Goal: Transaction & Acquisition: Purchase product/service

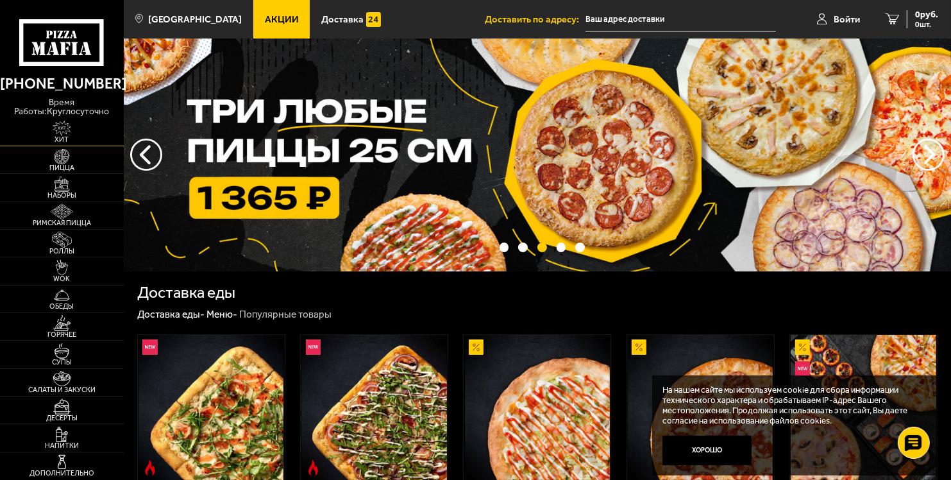
click at [65, 131] on img at bounding box center [62, 128] width 38 height 15
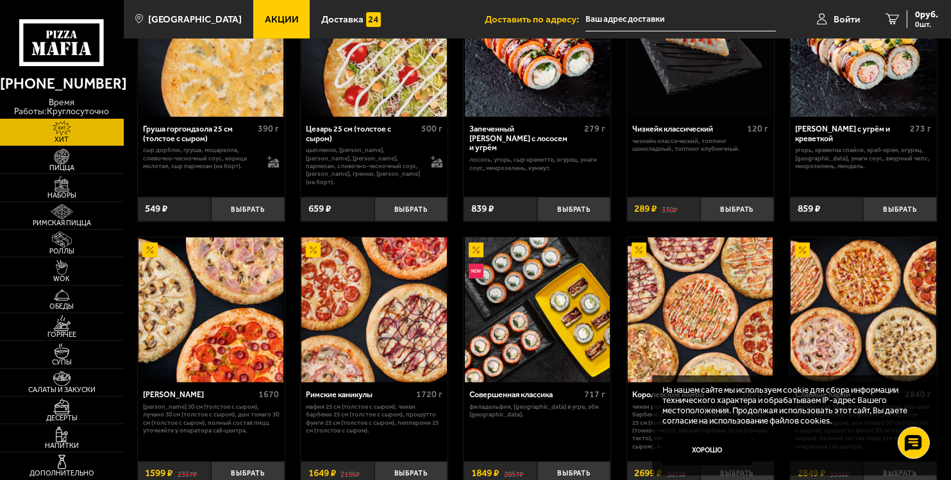
scroll to position [531, 0]
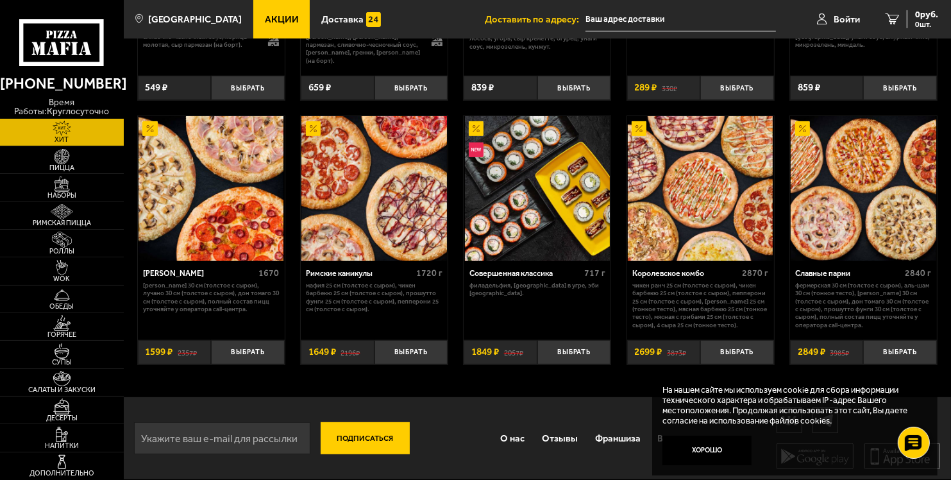
click at [228, 208] on img at bounding box center [211, 188] width 145 height 145
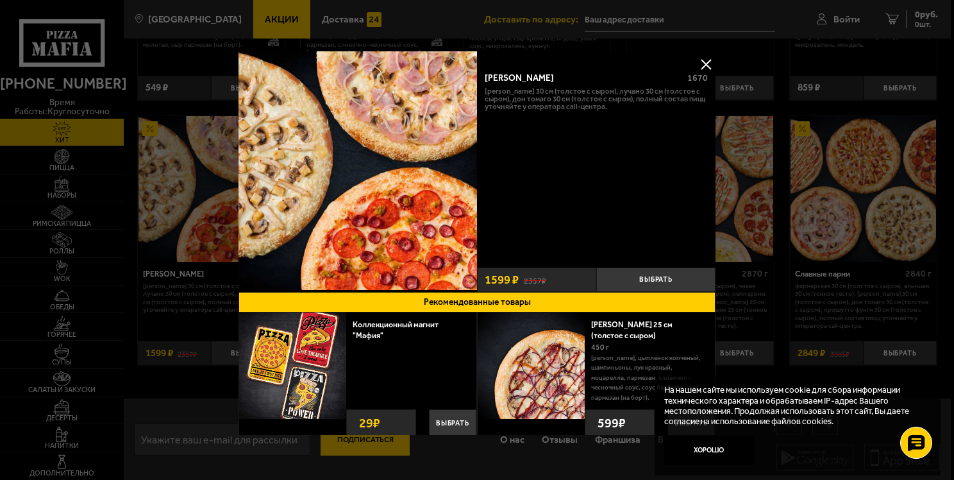
click at [703, 65] on button at bounding box center [705, 64] width 19 height 19
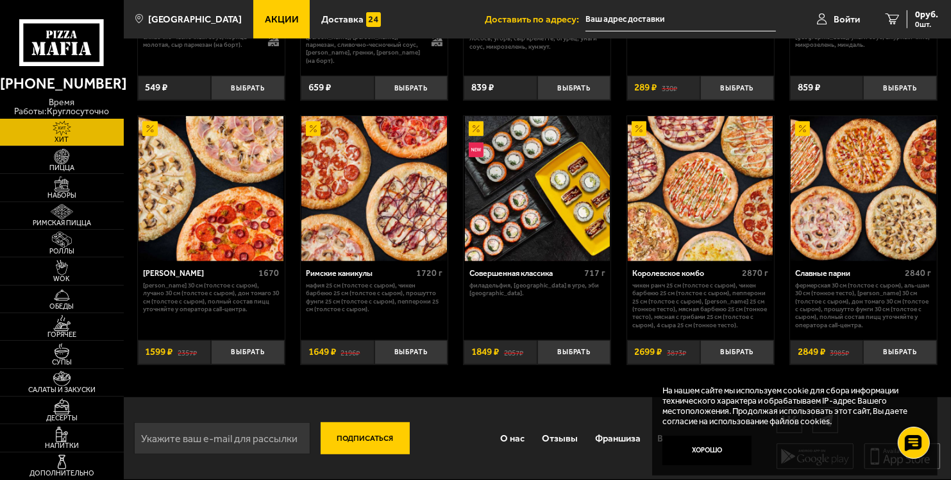
click at [358, 179] on img at bounding box center [373, 188] width 145 height 145
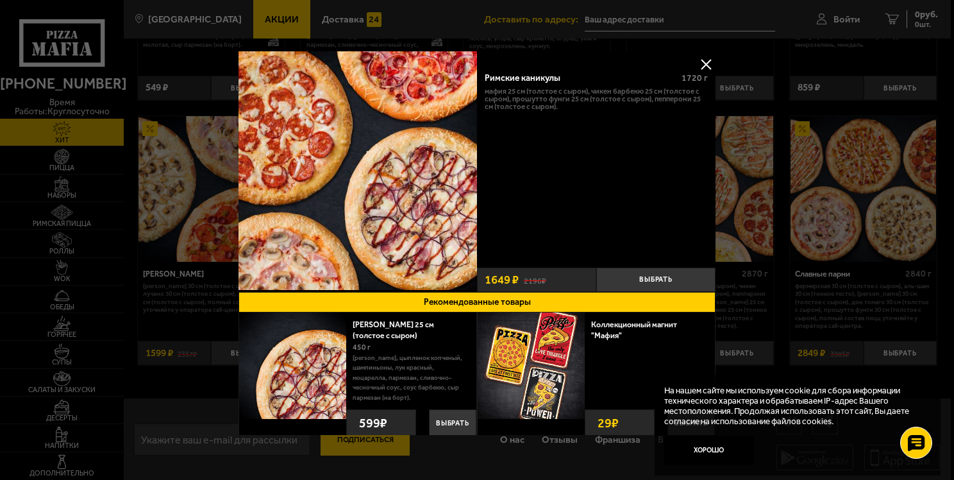
click at [705, 63] on button at bounding box center [705, 64] width 19 height 19
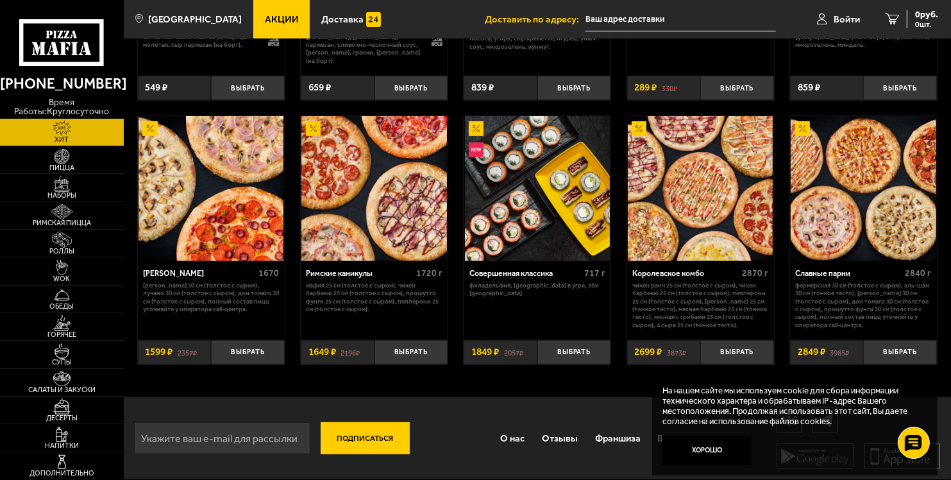
click at [705, 193] on img at bounding box center [700, 188] width 145 height 145
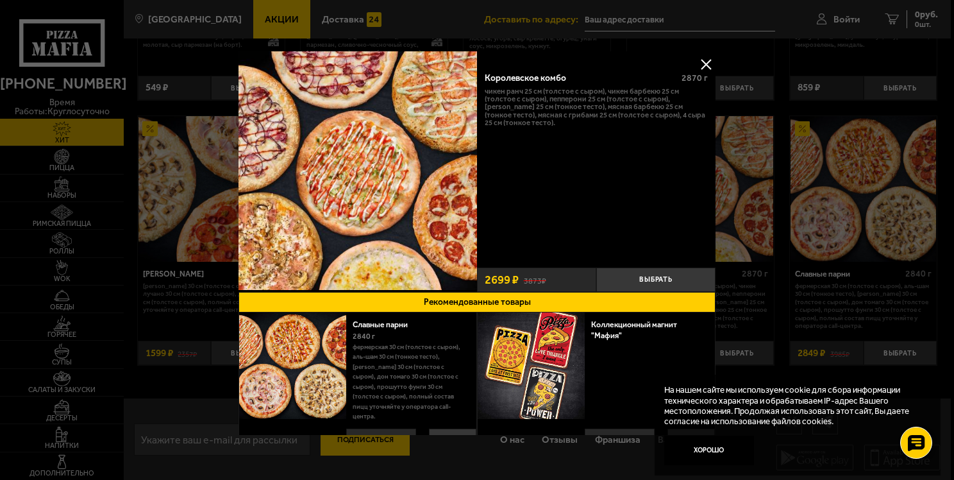
click at [703, 57] on button at bounding box center [705, 64] width 19 height 19
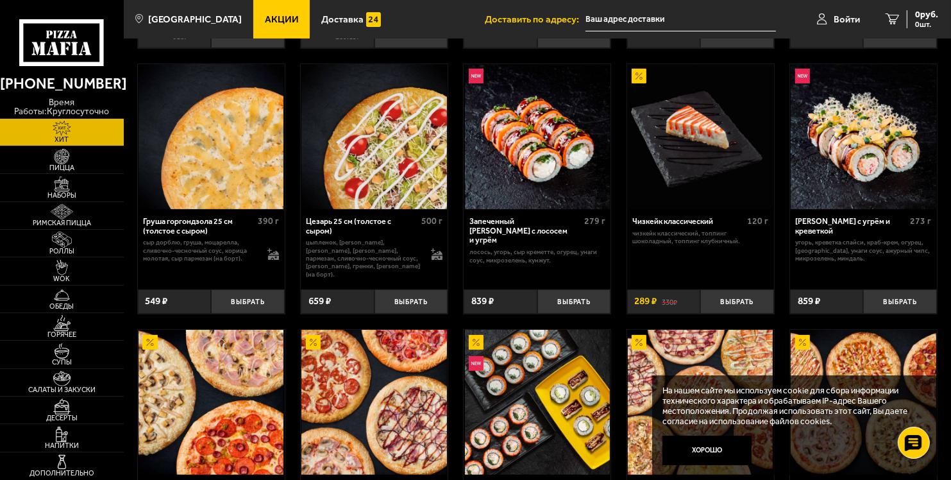
scroll to position [274, 0]
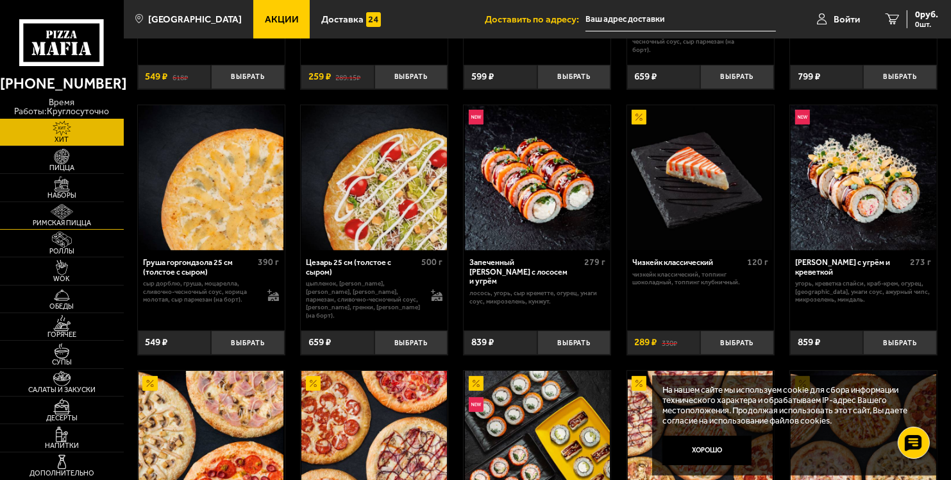
click at [60, 216] on img at bounding box center [62, 211] width 38 height 15
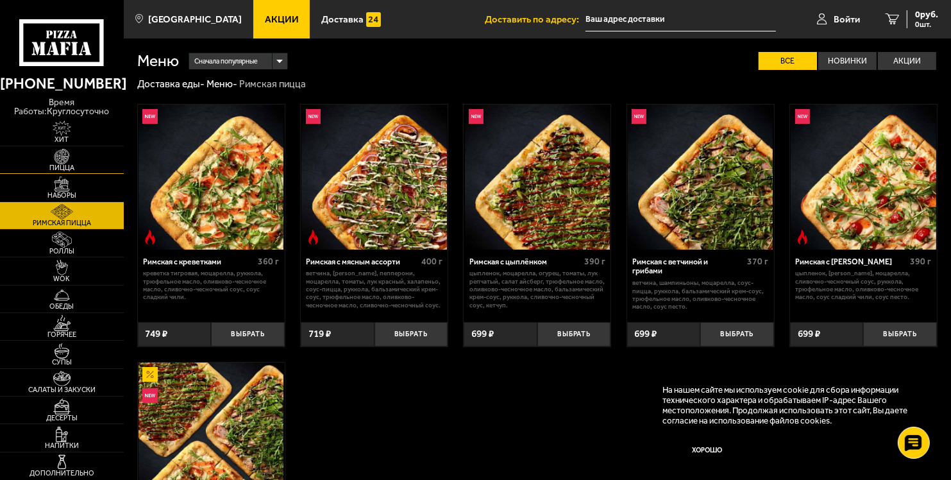
click at [60, 156] on img at bounding box center [62, 156] width 38 height 15
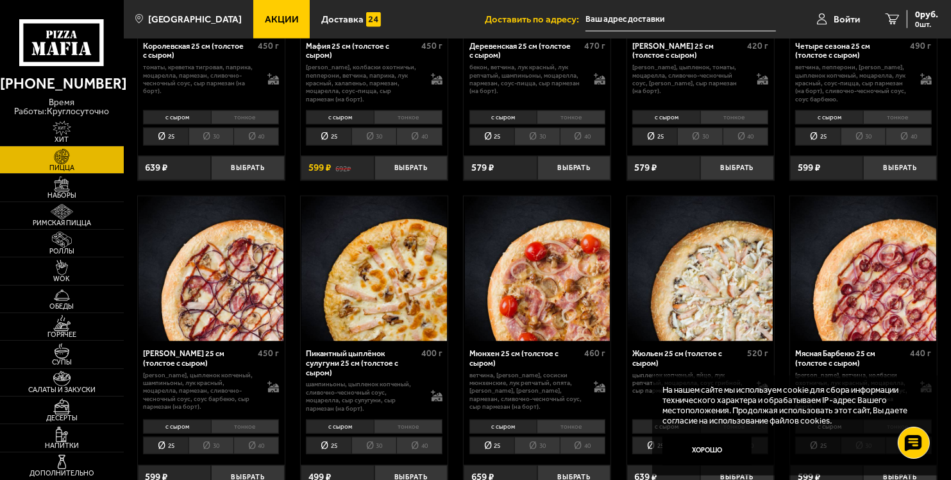
scroll to position [1462, 0]
click at [56, 190] on img at bounding box center [62, 183] width 38 height 15
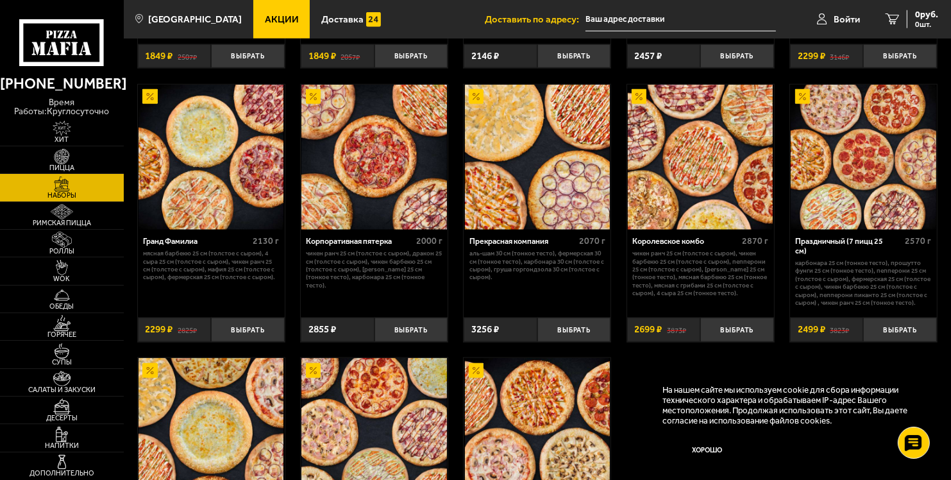
scroll to position [1282, 0]
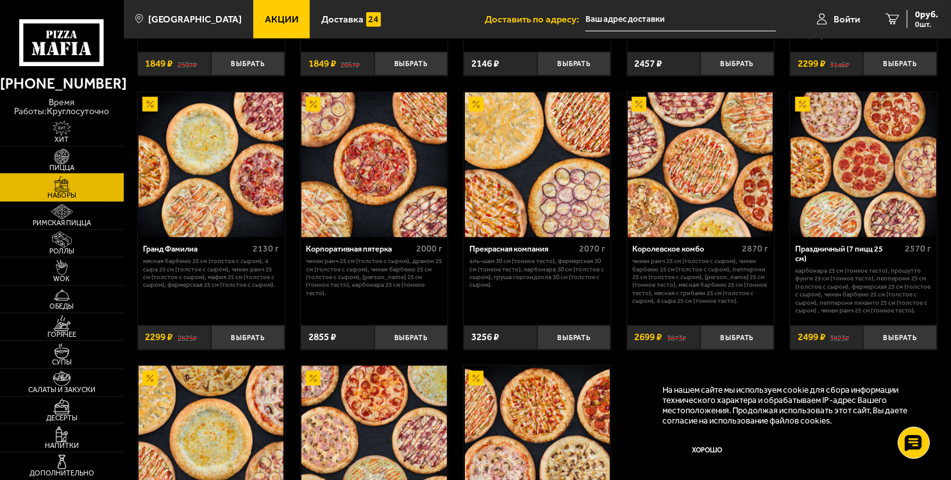
click at [62, 157] on img at bounding box center [62, 156] width 38 height 15
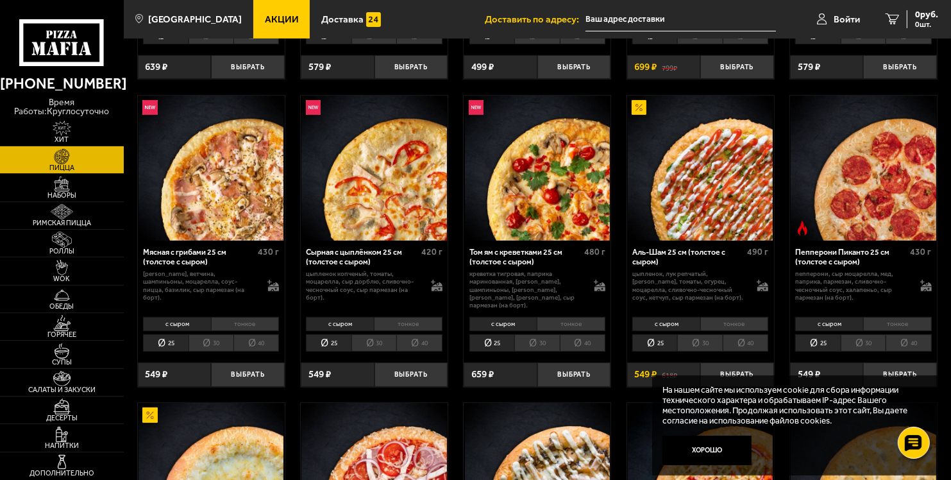
scroll to position [333, 0]
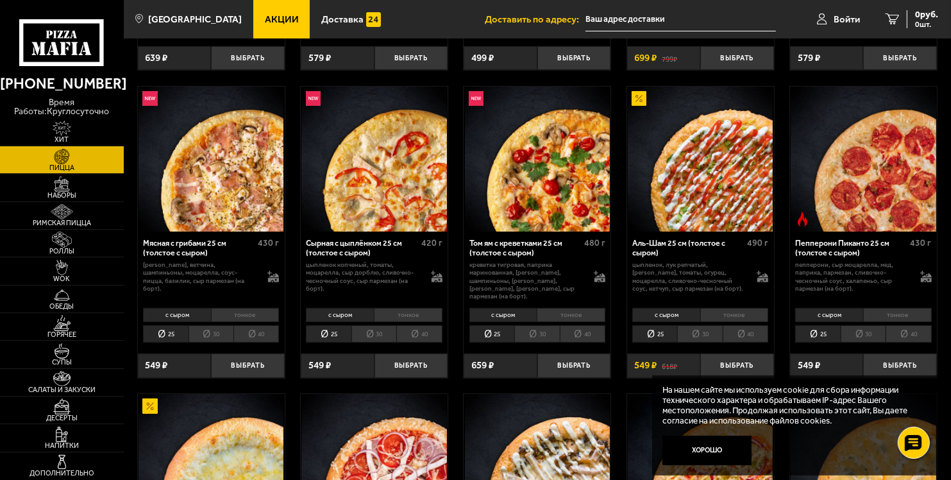
click at [565, 308] on li "тонкое" at bounding box center [571, 315] width 69 height 14
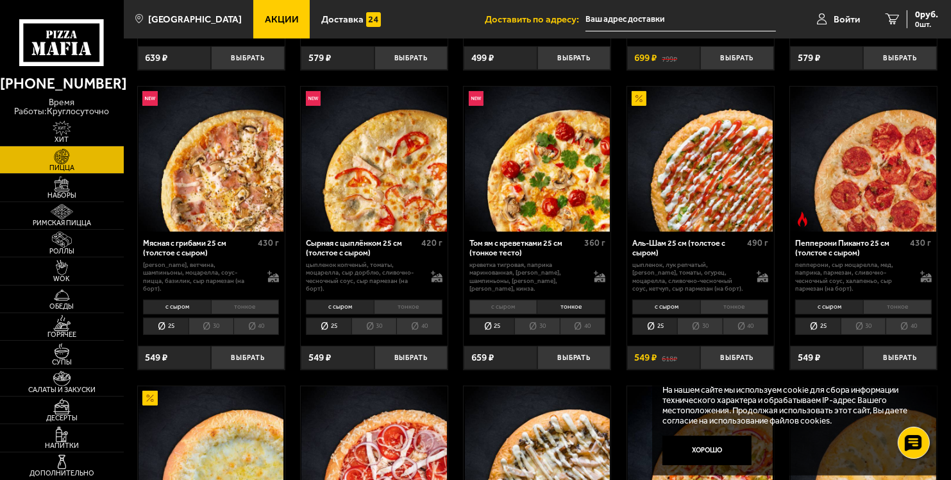
click at [533, 324] on li "30" at bounding box center [536, 325] width 45 height 17
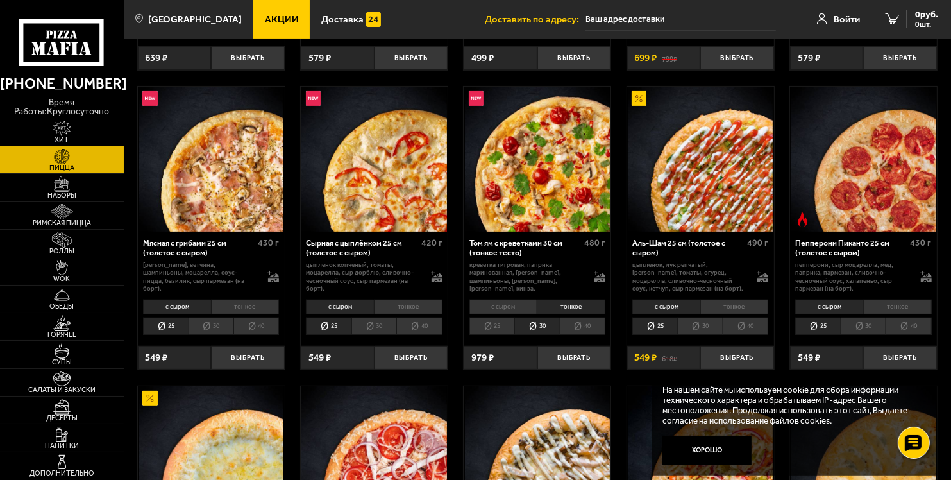
click at [482, 326] on li "25" at bounding box center [491, 325] width 45 height 17
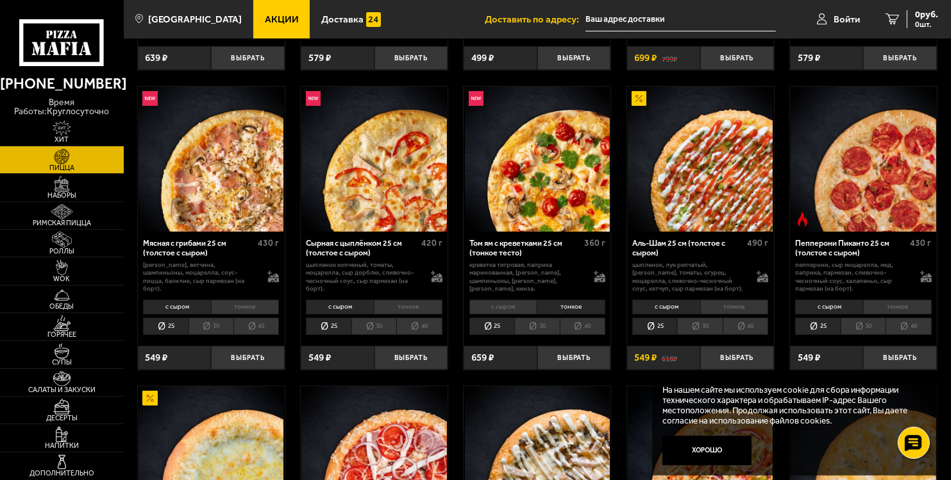
click at [531, 324] on li "30" at bounding box center [536, 325] width 45 height 17
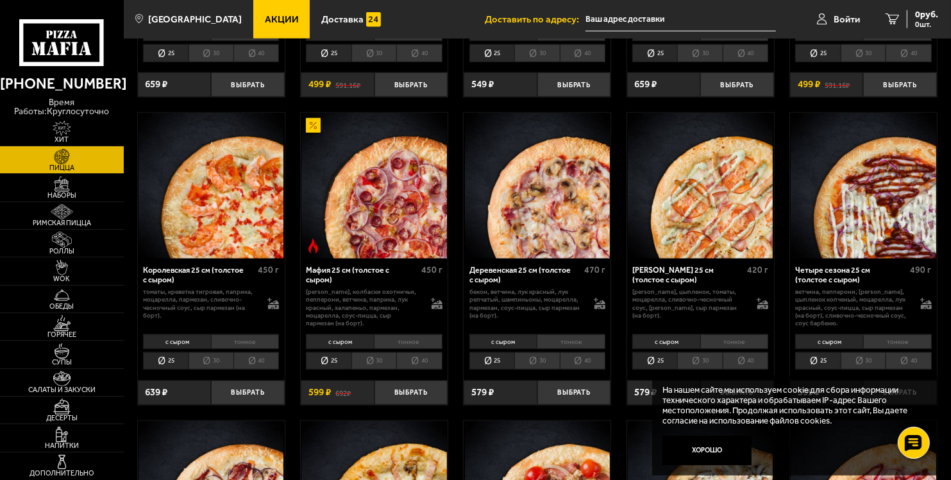
scroll to position [1231, 0]
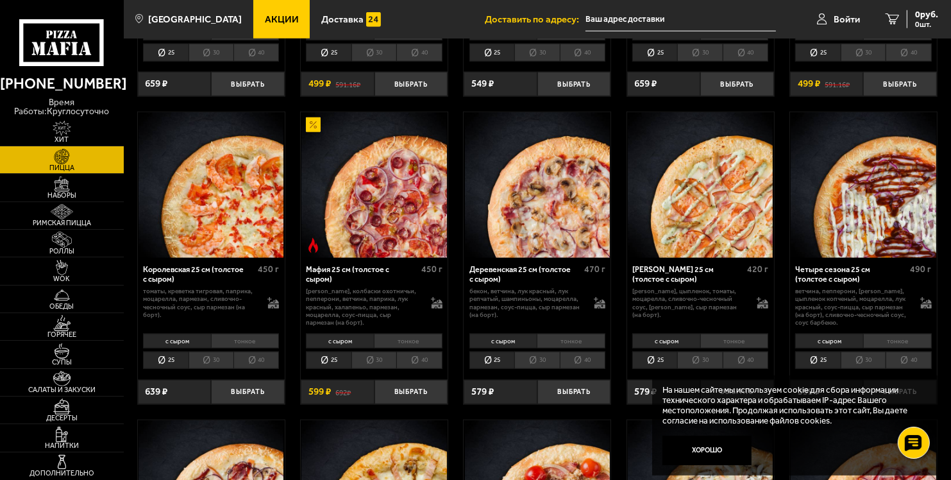
click at [339, 339] on li "с сыром" at bounding box center [340, 340] width 68 height 14
click at [416, 339] on li "тонкое" at bounding box center [408, 340] width 69 height 14
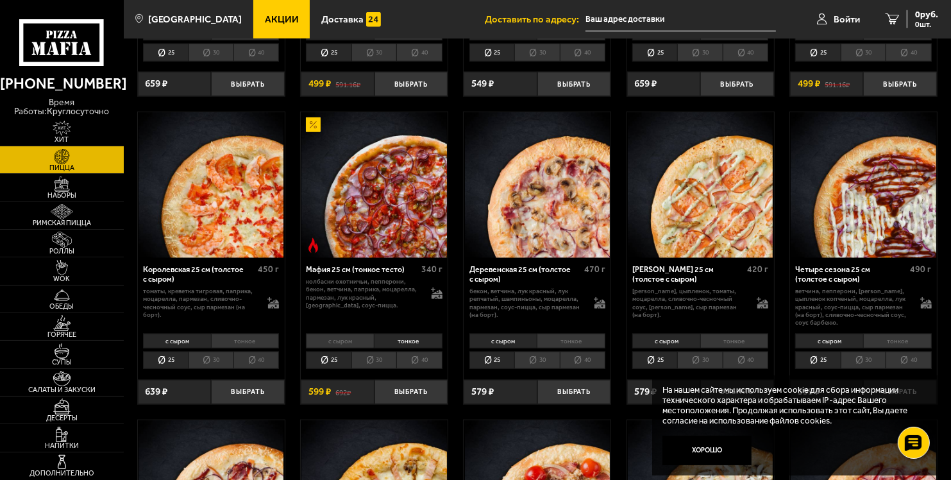
click at [333, 339] on li "с сыром" at bounding box center [340, 340] width 68 height 14
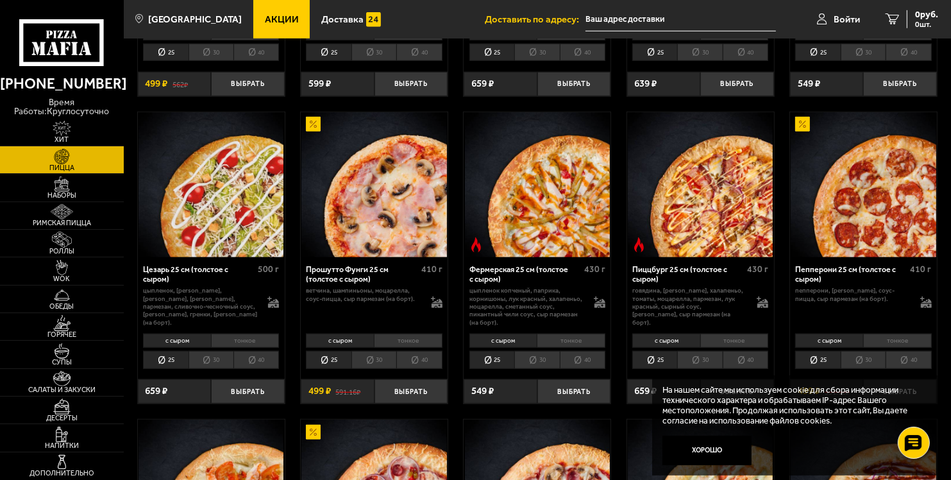
scroll to position [846, 0]
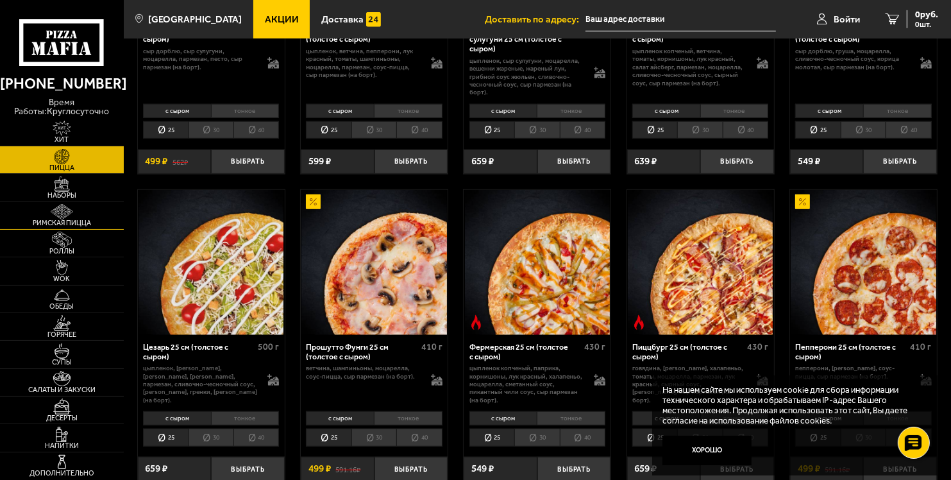
click at [56, 216] on img at bounding box center [62, 211] width 38 height 15
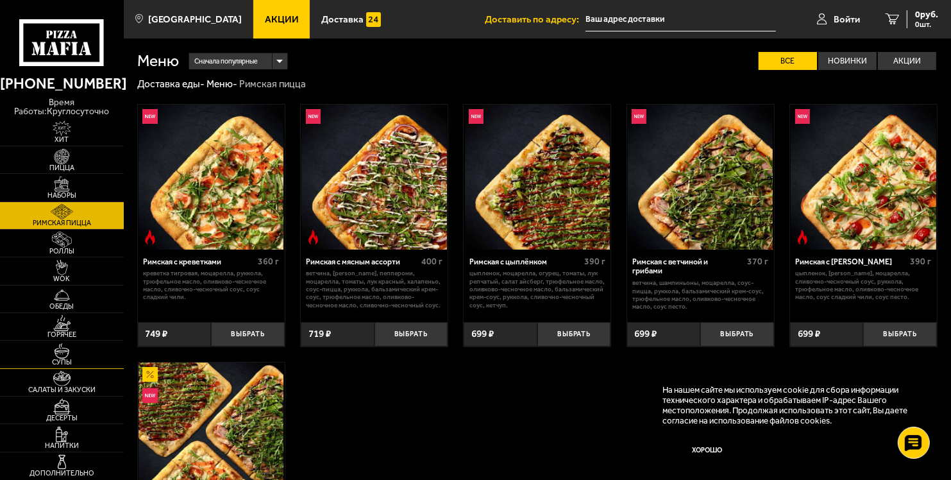
click at [58, 354] on img at bounding box center [62, 350] width 38 height 15
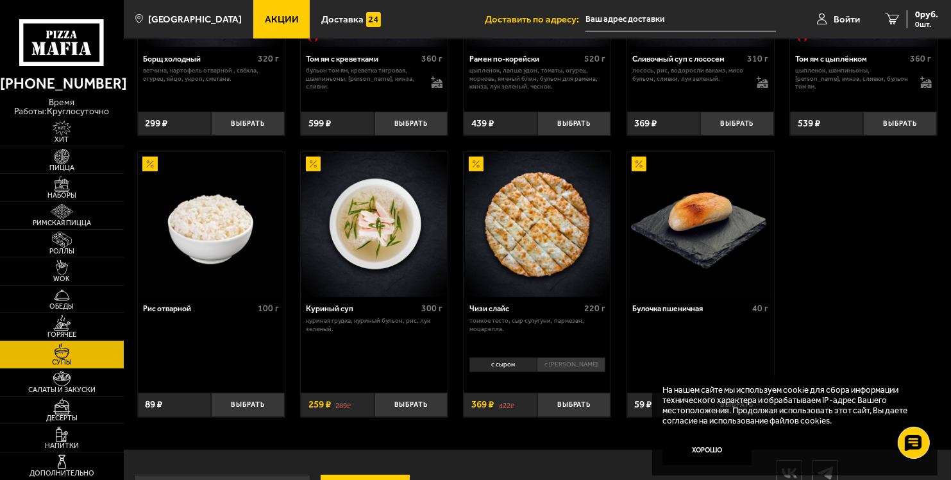
scroll to position [333, 0]
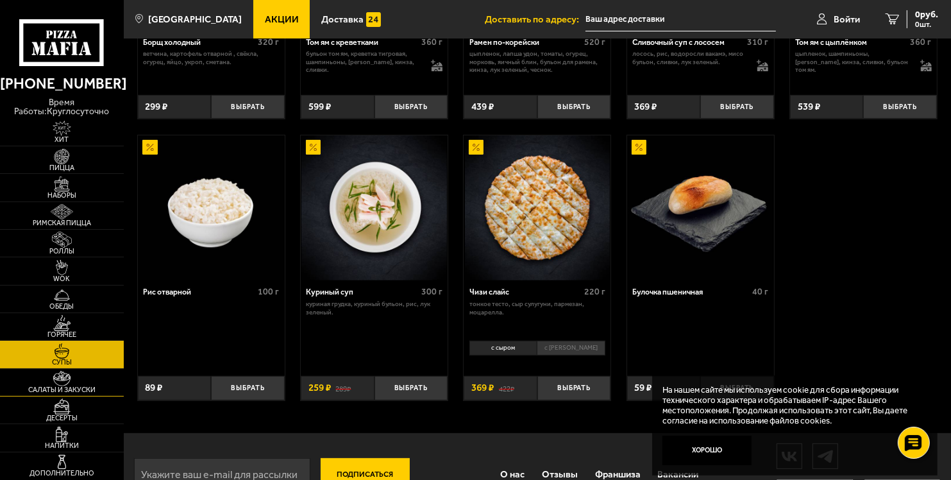
click at [60, 379] on img at bounding box center [62, 378] width 38 height 15
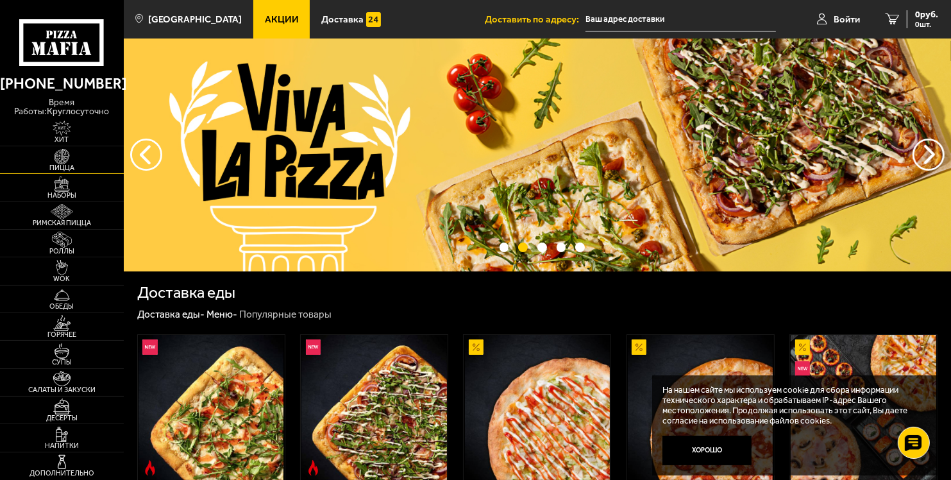
click at [59, 157] on img at bounding box center [62, 156] width 38 height 15
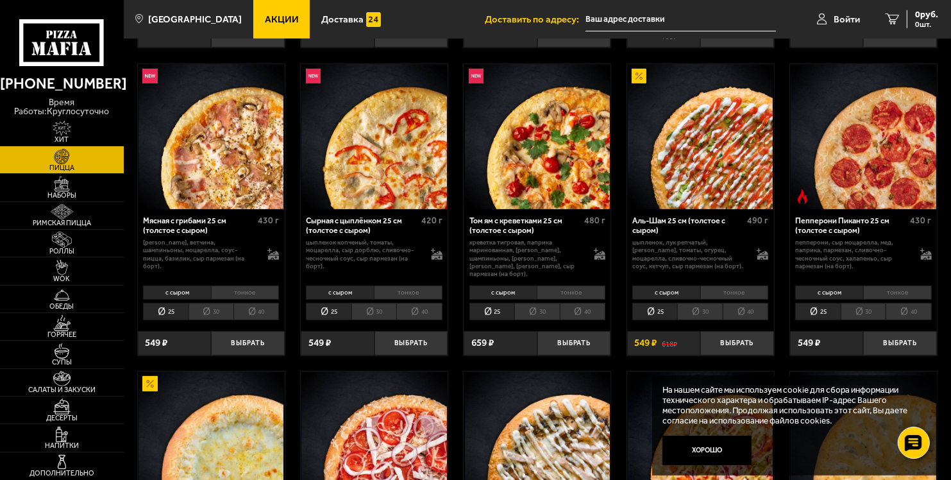
scroll to position [359, 0]
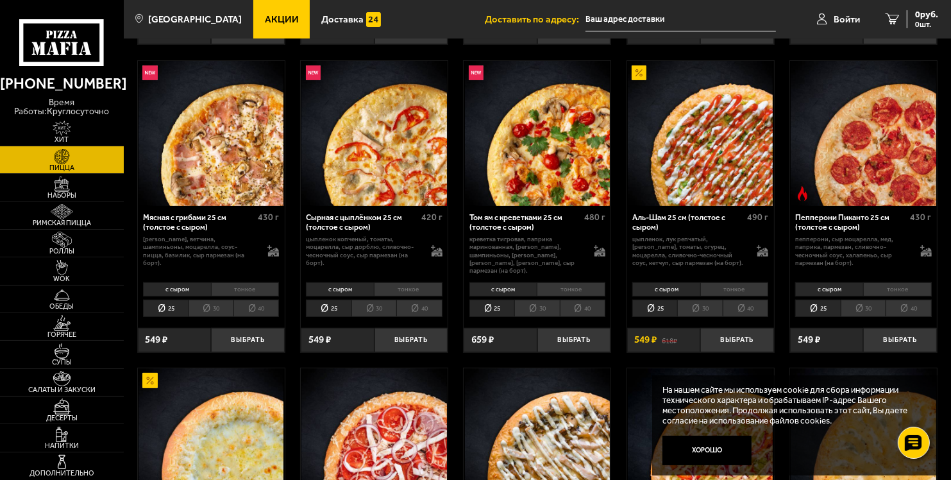
click at [571, 282] on li "тонкое" at bounding box center [571, 289] width 69 height 14
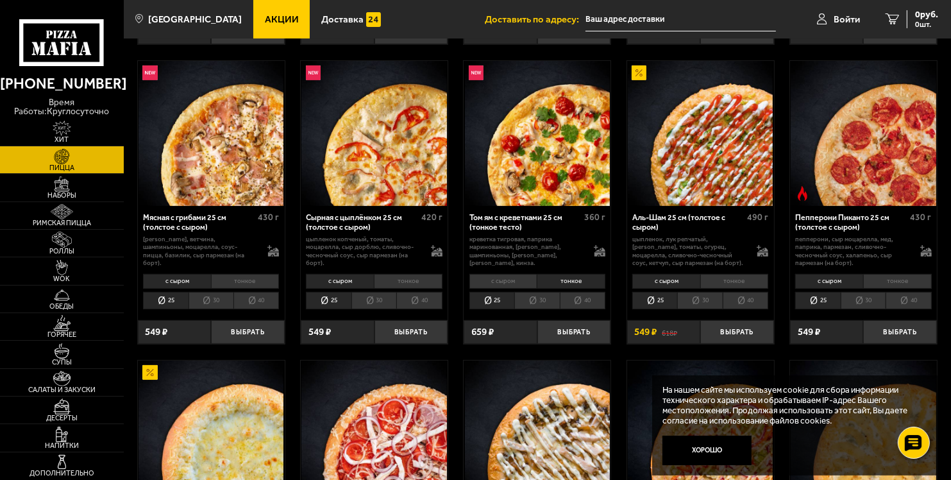
click at [528, 303] on li "30" at bounding box center [536, 300] width 45 height 17
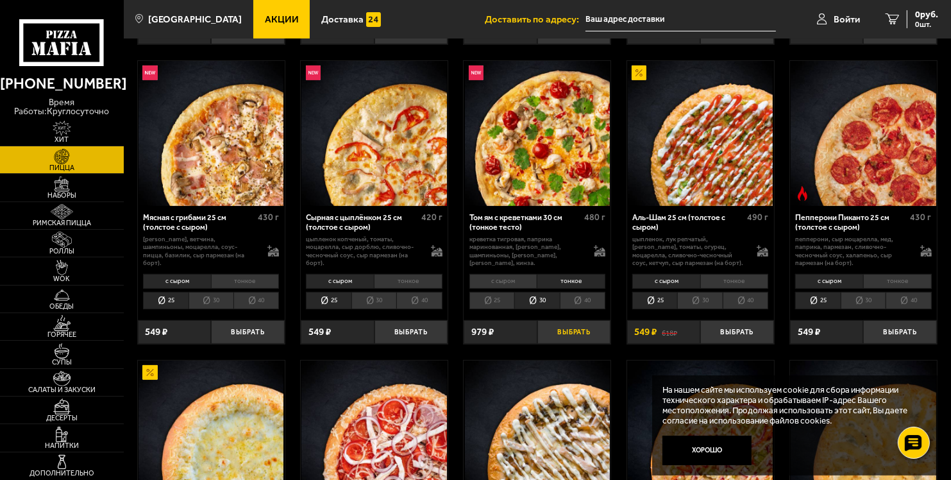
click at [569, 332] on button "Выбрать" at bounding box center [574, 332] width 74 height 24
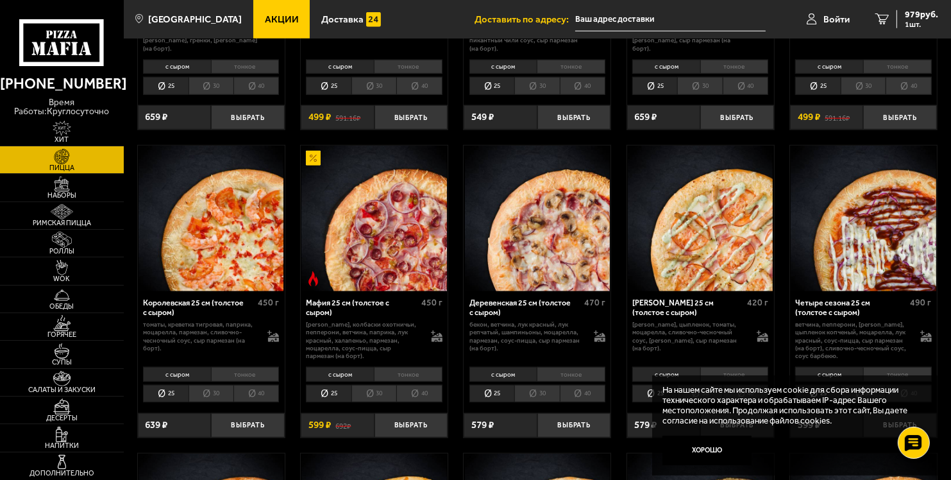
scroll to position [1282, 0]
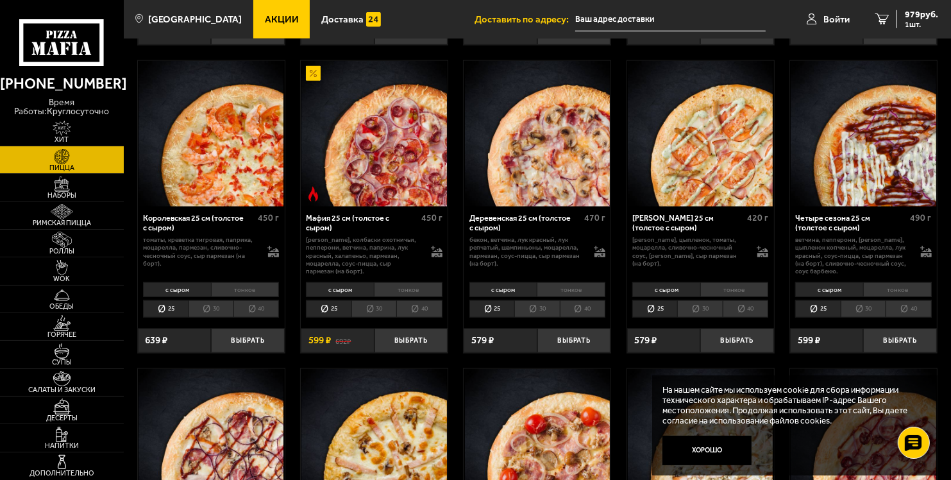
click at [372, 308] on li "30" at bounding box center [373, 308] width 45 height 17
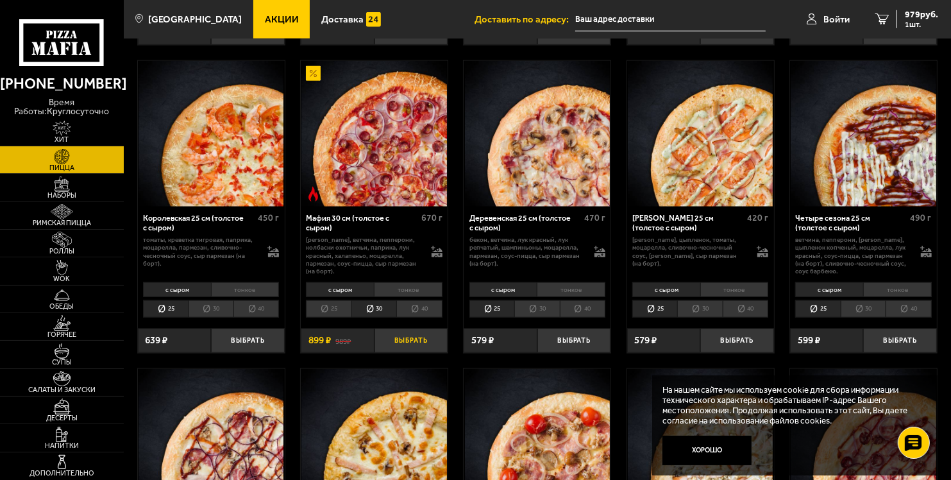
click at [411, 341] on button "Выбрать" at bounding box center [411, 340] width 74 height 24
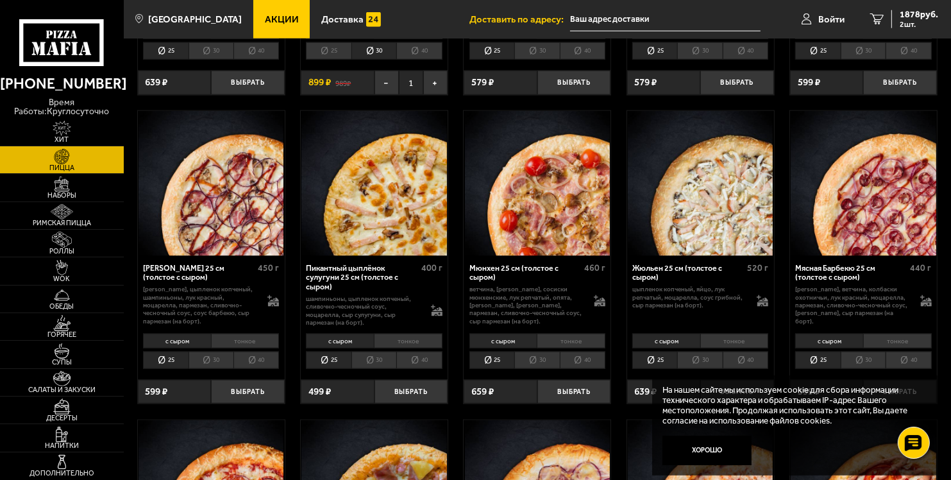
scroll to position [1565, 0]
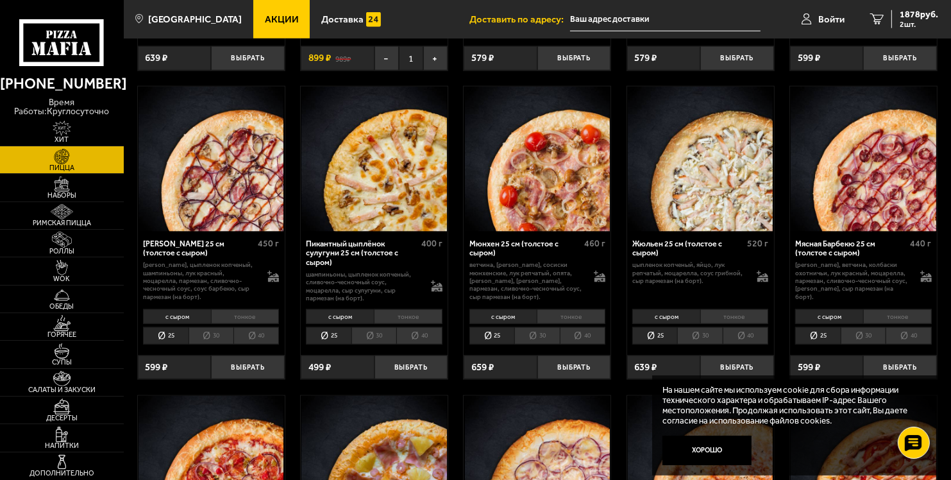
click at [530, 339] on li "30" at bounding box center [536, 335] width 45 height 17
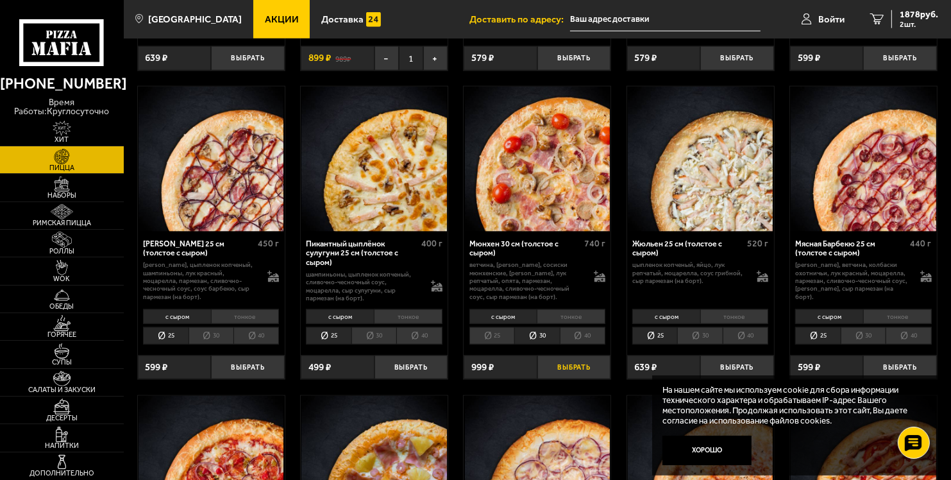
click at [575, 367] on button "Выбрать" at bounding box center [574, 367] width 74 height 24
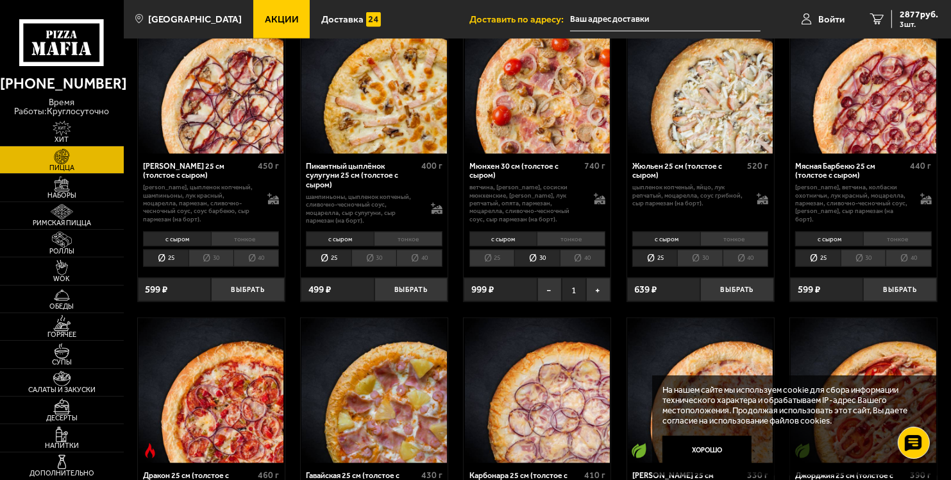
scroll to position [1642, 0]
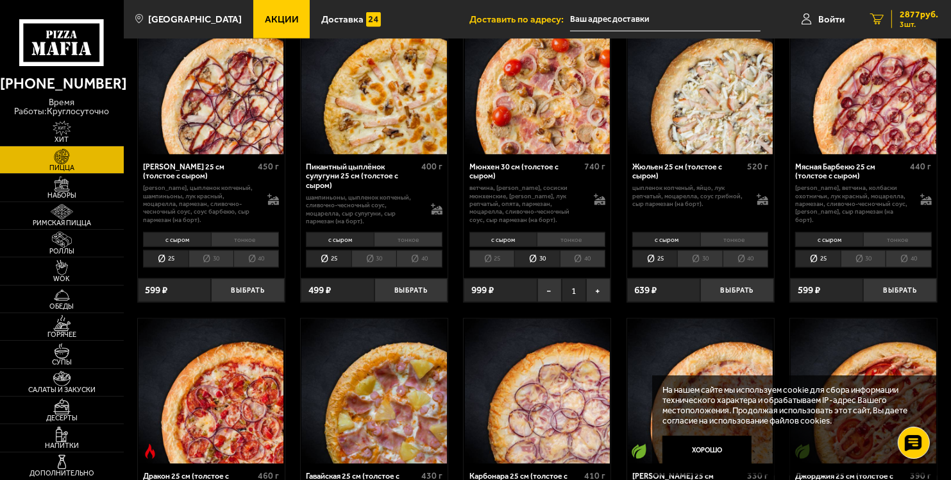
click at [909, 16] on span "2877 руб." at bounding box center [919, 14] width 38 height 9
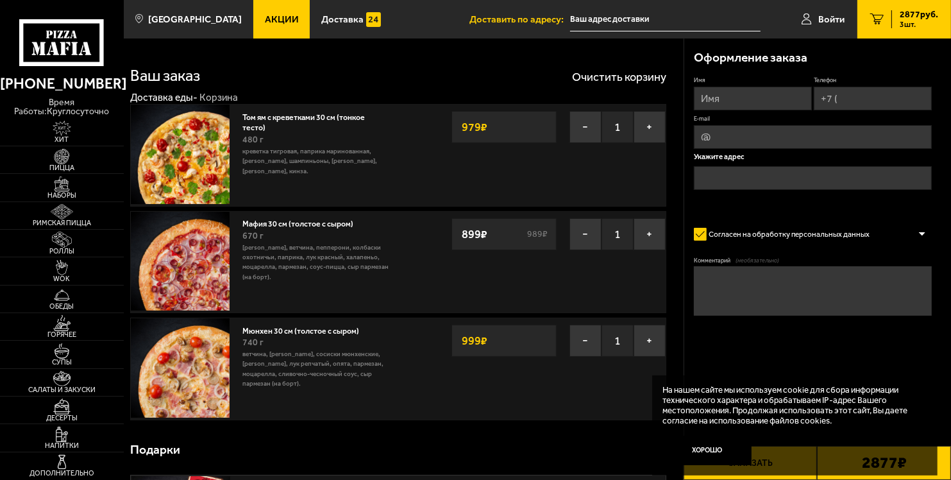
click at [732, 97] on input "Имя" at bounding box center [753, 99] width 118 height 24
type input "Евгений"
click at [846, 92] on input "Телефон" at bounding box center [873, 99] width 118 height 24
type input "+7 ("
click at [819, 139] on input "89673499660@mail.ru" at bounding box center [813, 137] width 238 height 24
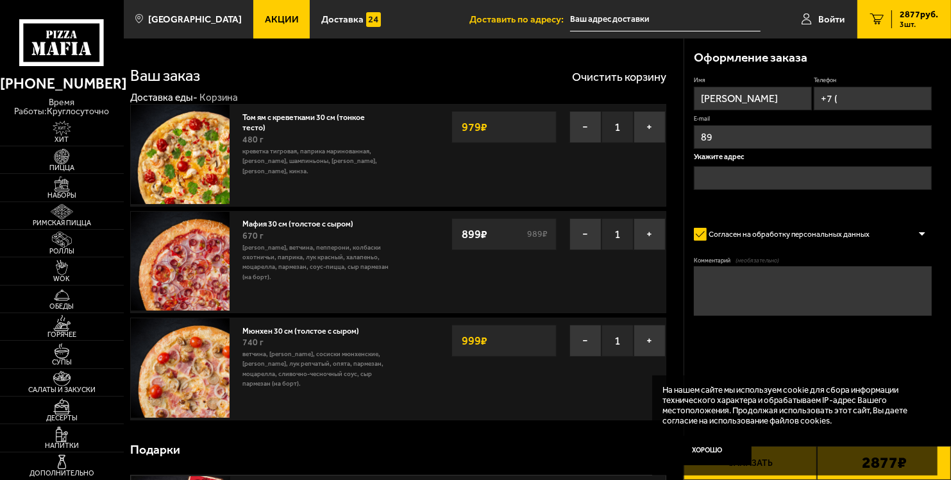
type input "8"
click at [871, 96] on input "+7 (" at bounding box center [873, 99] width 118 height 24
type input "+7 (967) 349-96-60"
click at [864, 58] on div "Оформление заказа" at bounding box center [813, 57] width 238 height 38
click at [742, 174] on input "text" at bounding box center [813, 179] width 238 height 24
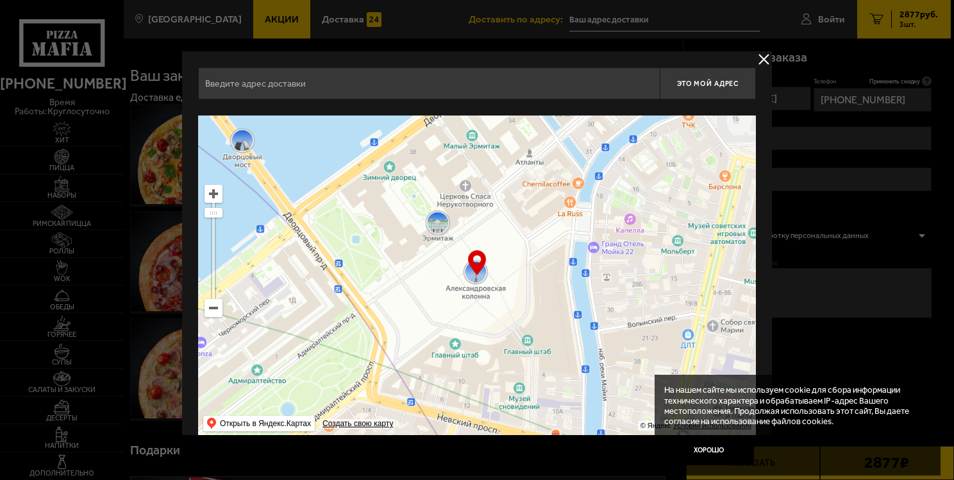
click at [405, 83] on input "text" at bounding box center [429, 83] width 462 height 32
click at [762, 58] on button "delivery type" at bounding box center [764, 59] width 16 height 16
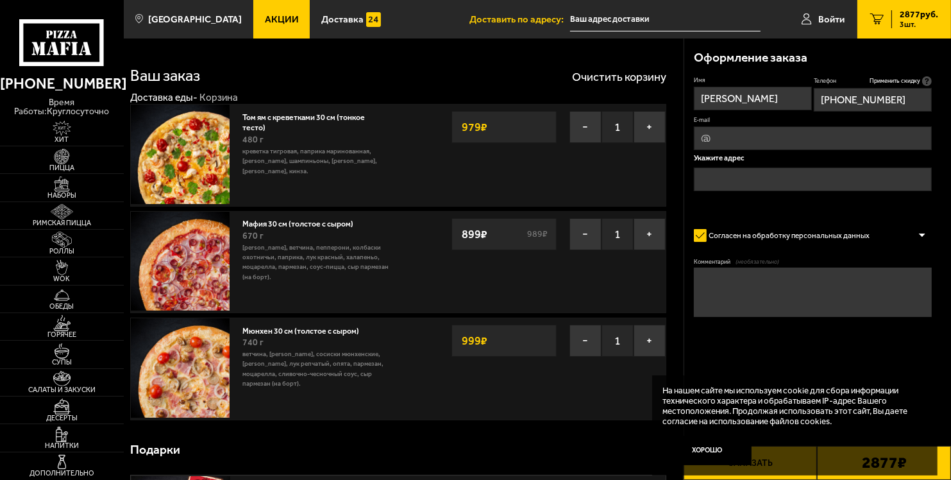
click at [281, 121] on link "Том ям с креветками 30 см (тонкое тесто)" at bounding box center [303, 120] width 122 height 23
click at [276, 118] on link "Том ям с креветками 30 см (тонкое тесто)" at bounding box center [303, 120] width 122 height 23
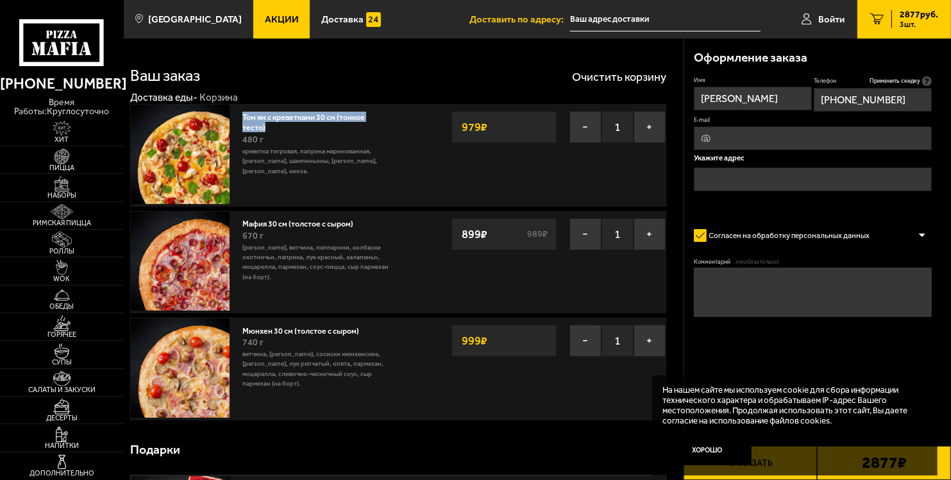
click at [276, 118] on link "Том ям с креветками 30 см (тонкое тесто)" at bounding box center [303, 120] width 122 height 23
click at [180, 152] on img at bounding box center [180, 154] width 99 height 99
click at [580, 123] on button "−" at bounding box center [585, 127] width 32 height 32
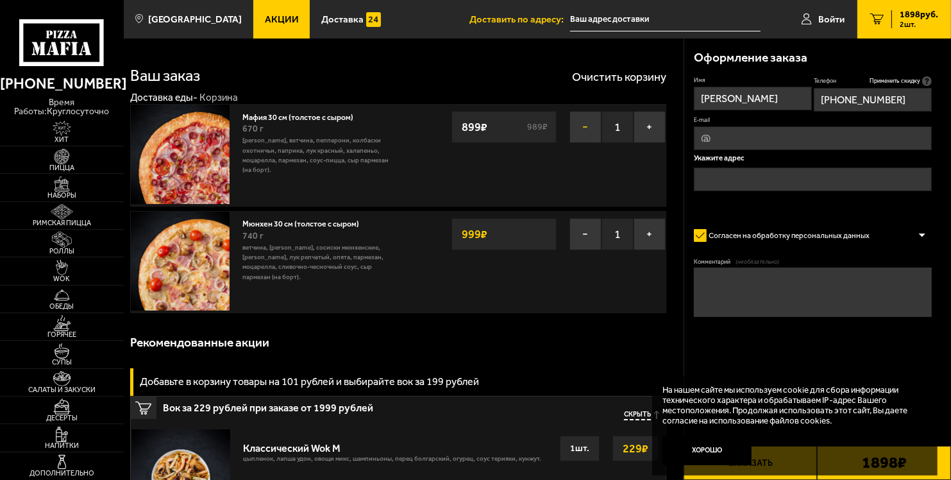
click at [582, 130] on button "−" at bounding box center [585, 127] width 32 height 32
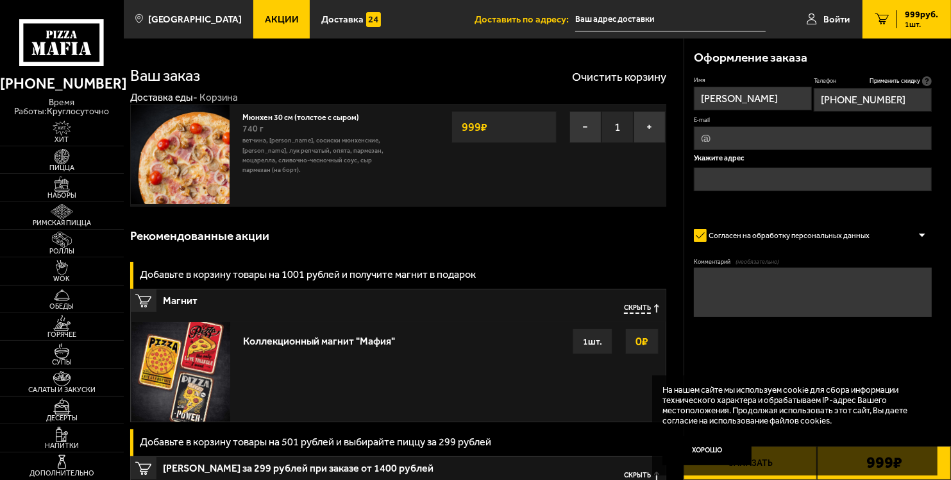
click at [582, 130] on button "−" at bounding box center [585, 127] width 32 height 32
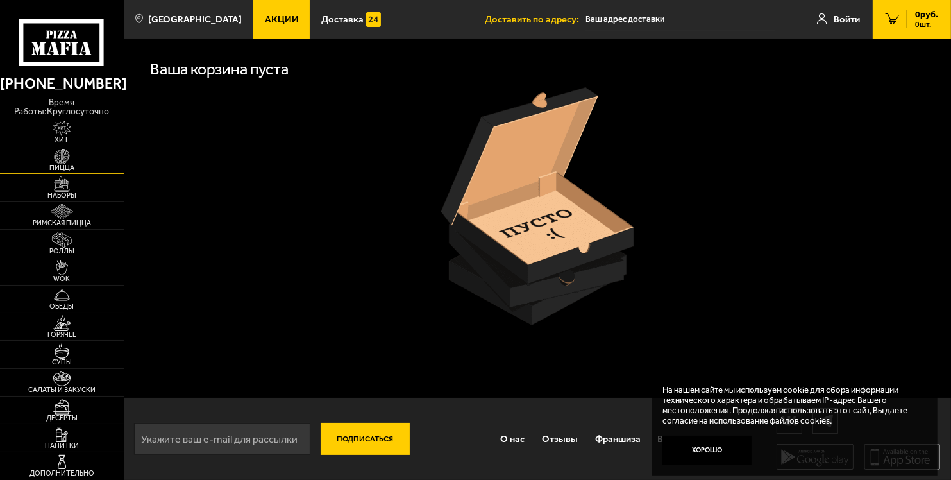
click at [59, 162] on img at bounding box center [62, 156] width 38 height 15
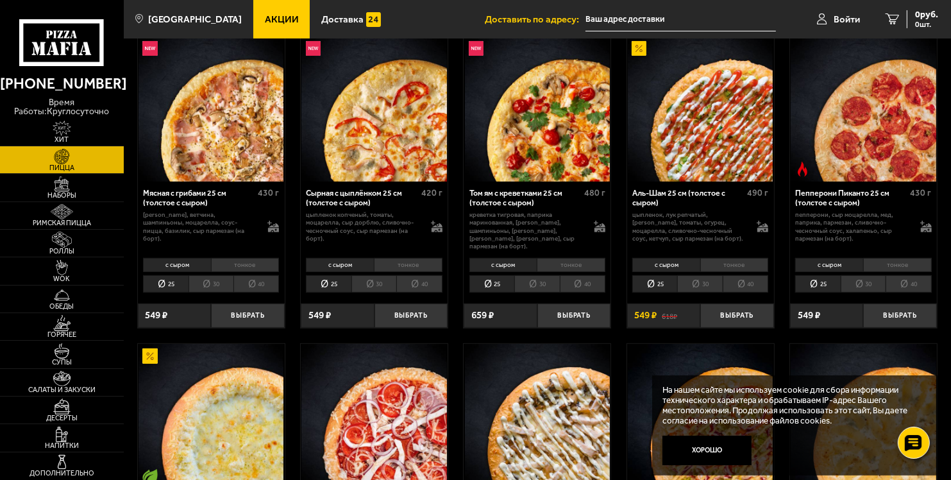
scroll to position [385, 0]
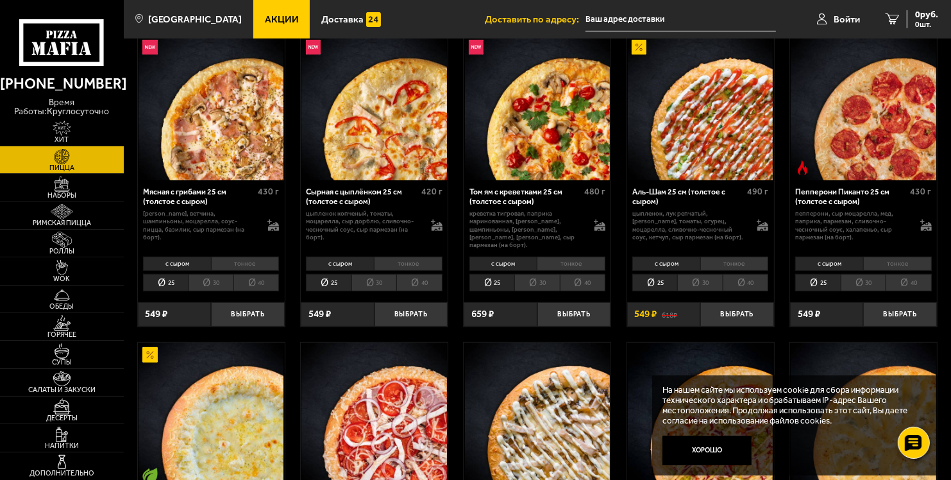
click at [569, 256] on li "тонкое" at bounding box center [571, 263] width 69 height 14
